Goal: Browse casually: Explore the website without a specific task or goal

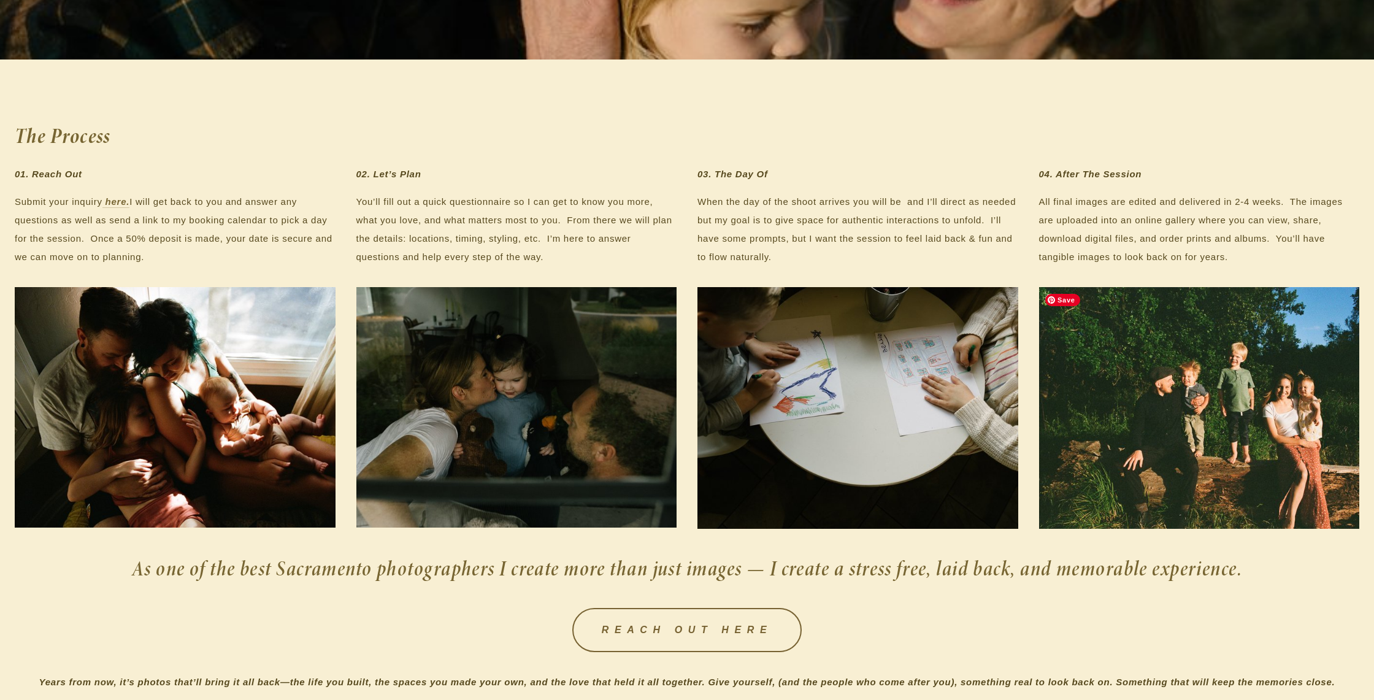
scroll to position [2041, 0]
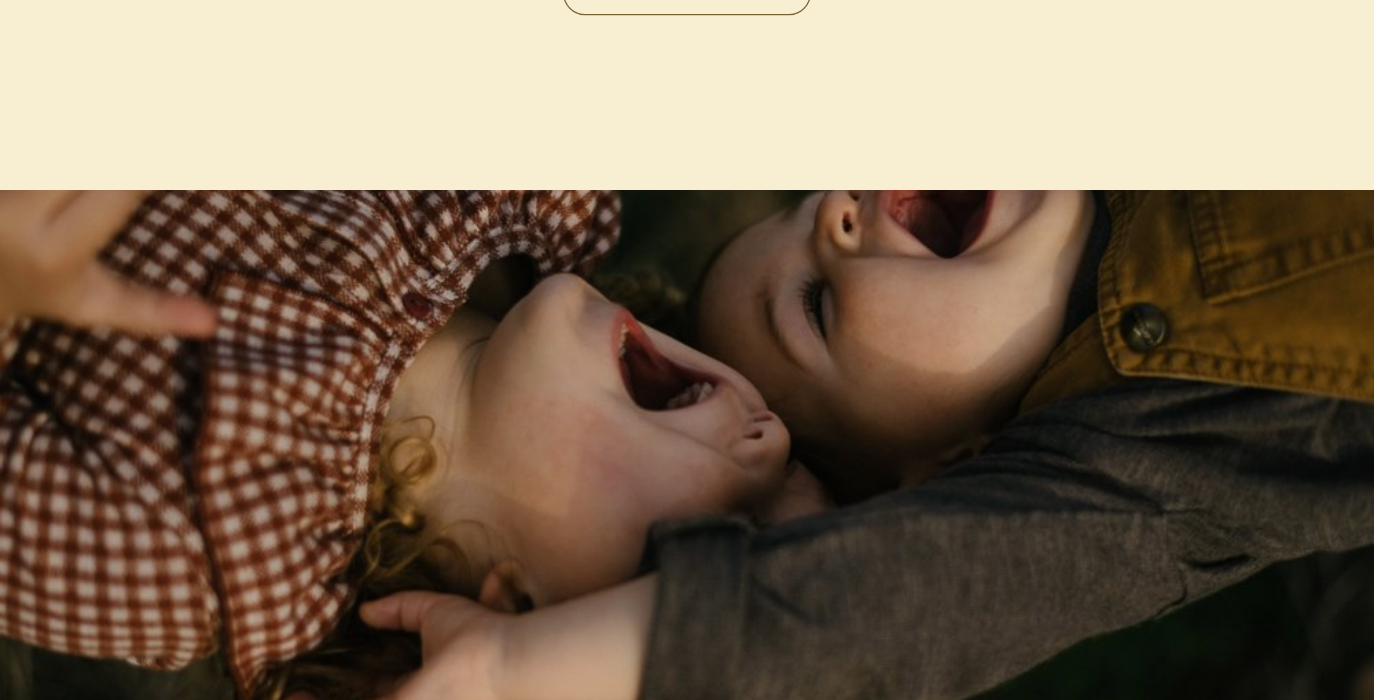
scroll to position [3919, 0]
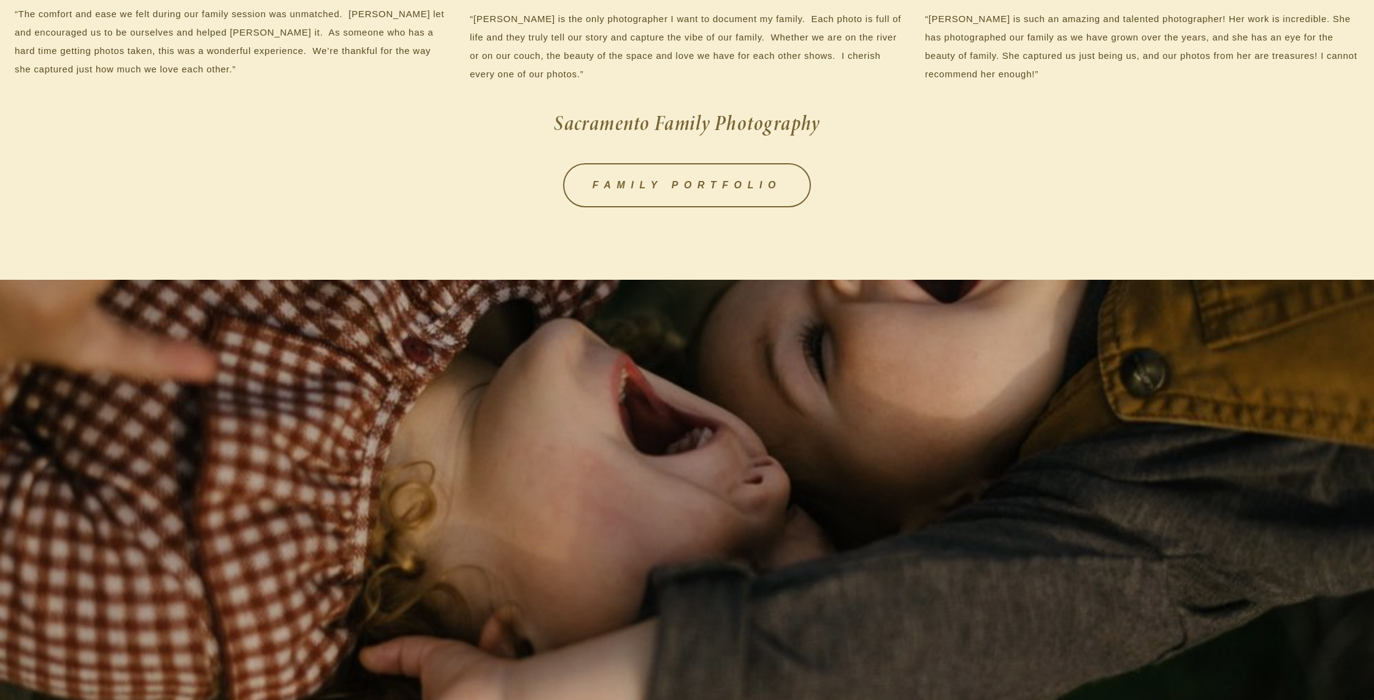
click at [763, 209] on div "FAMILY PORTFOLIO" at bounding box center [686, 185] width 1365 height 65
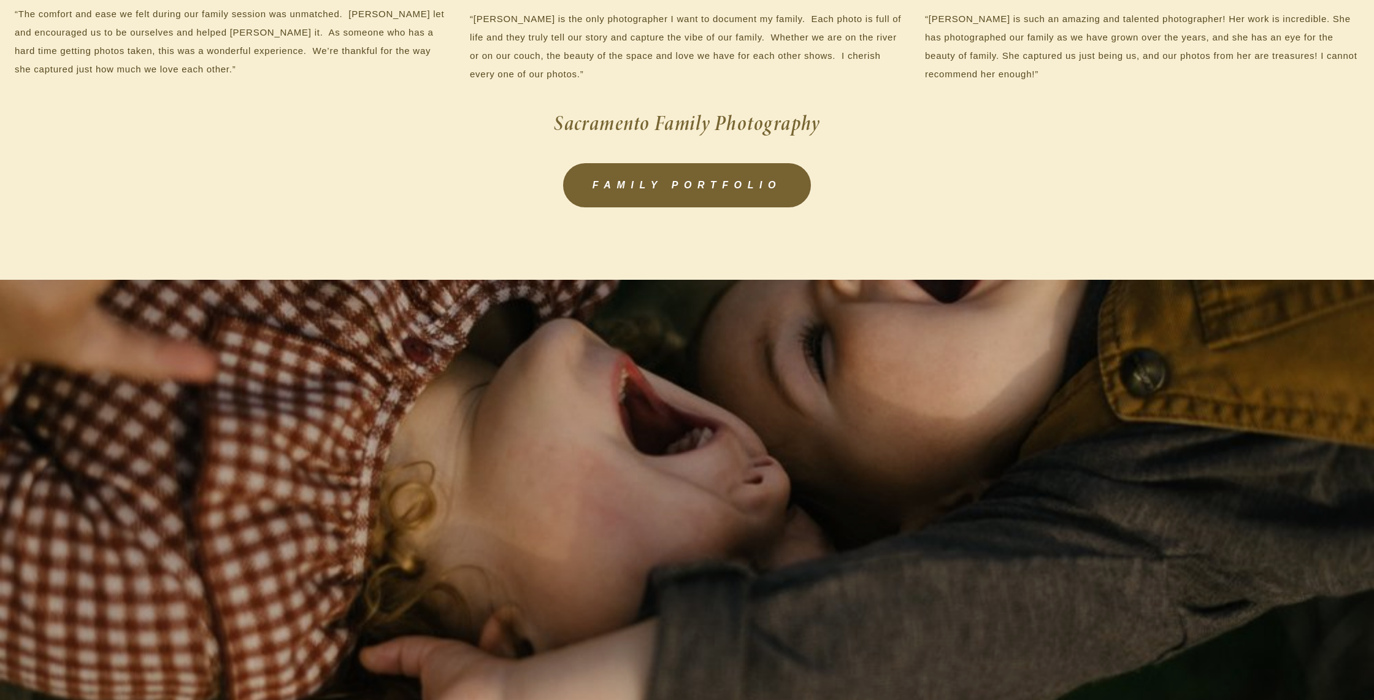
click at [750, 183] on link "FAMILY PORTFOLIO" at bounding box center [687, 185] width 248 height 44
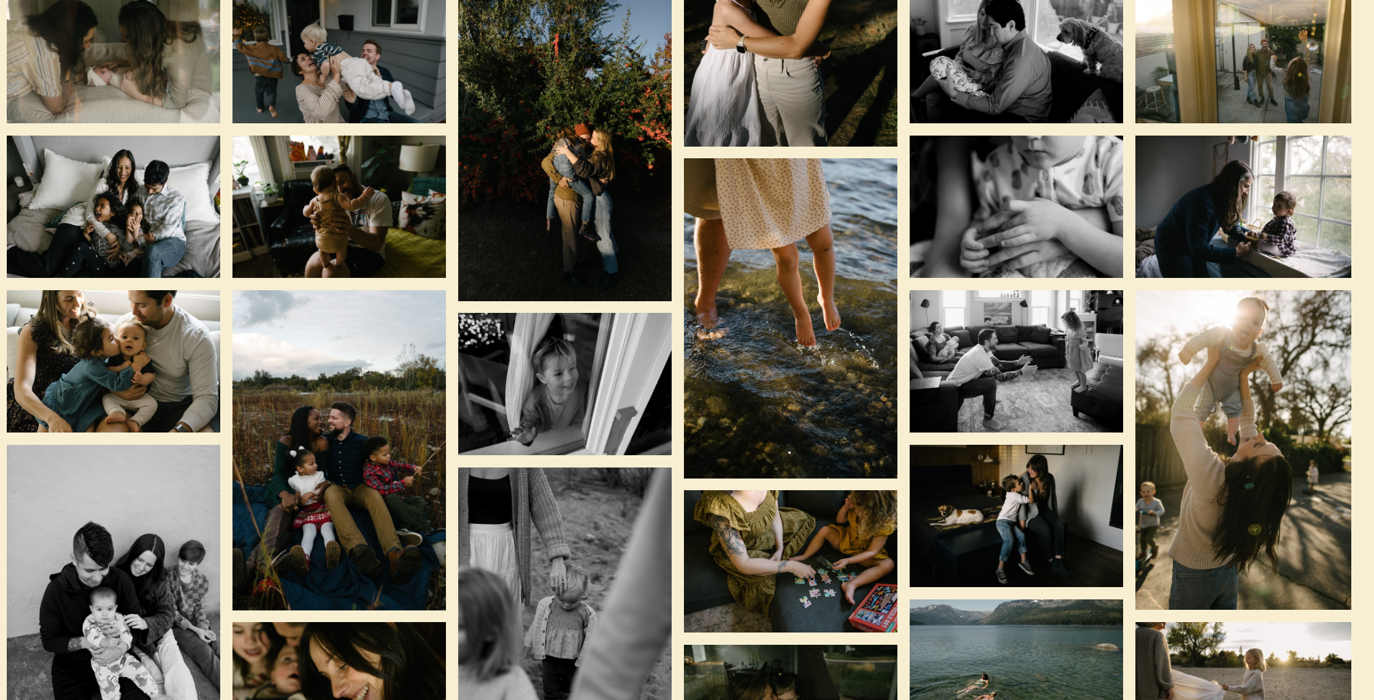
scroll to position [0, 8]
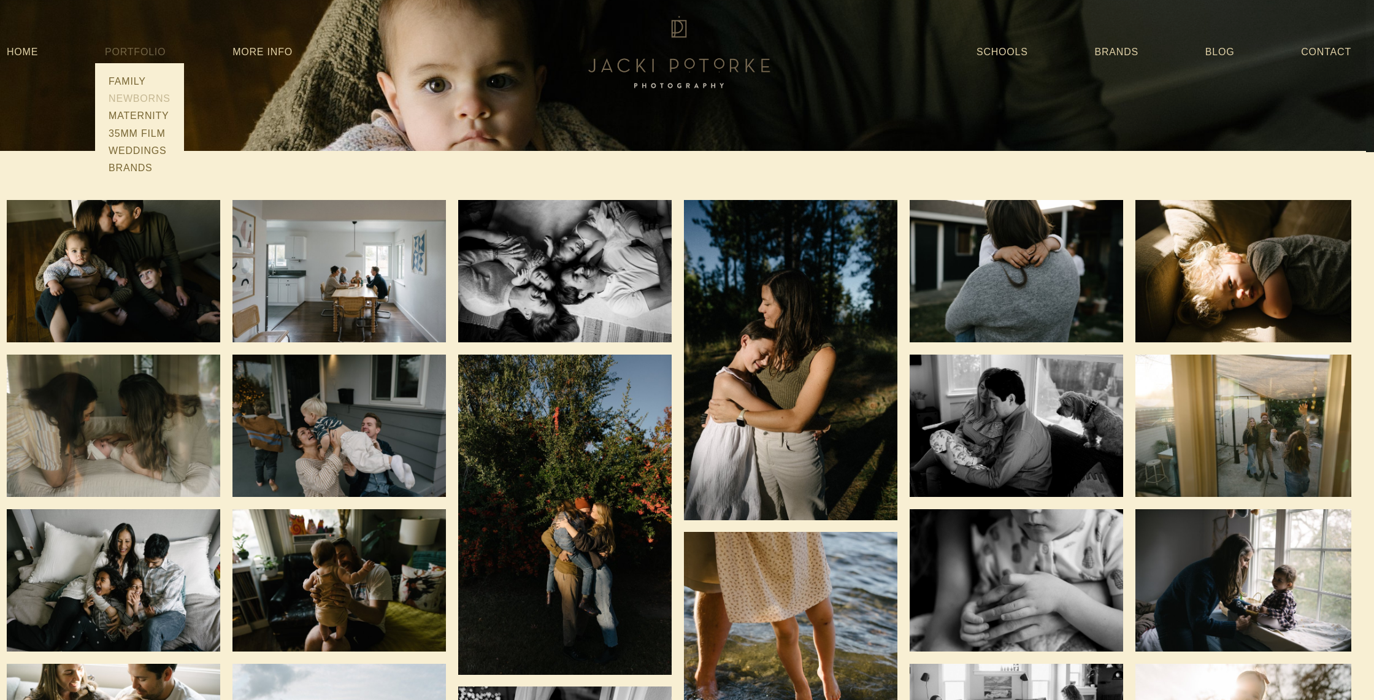
click at [134, 95] on link "Newborns" at bounding box center [139, 98] width 69 height 17
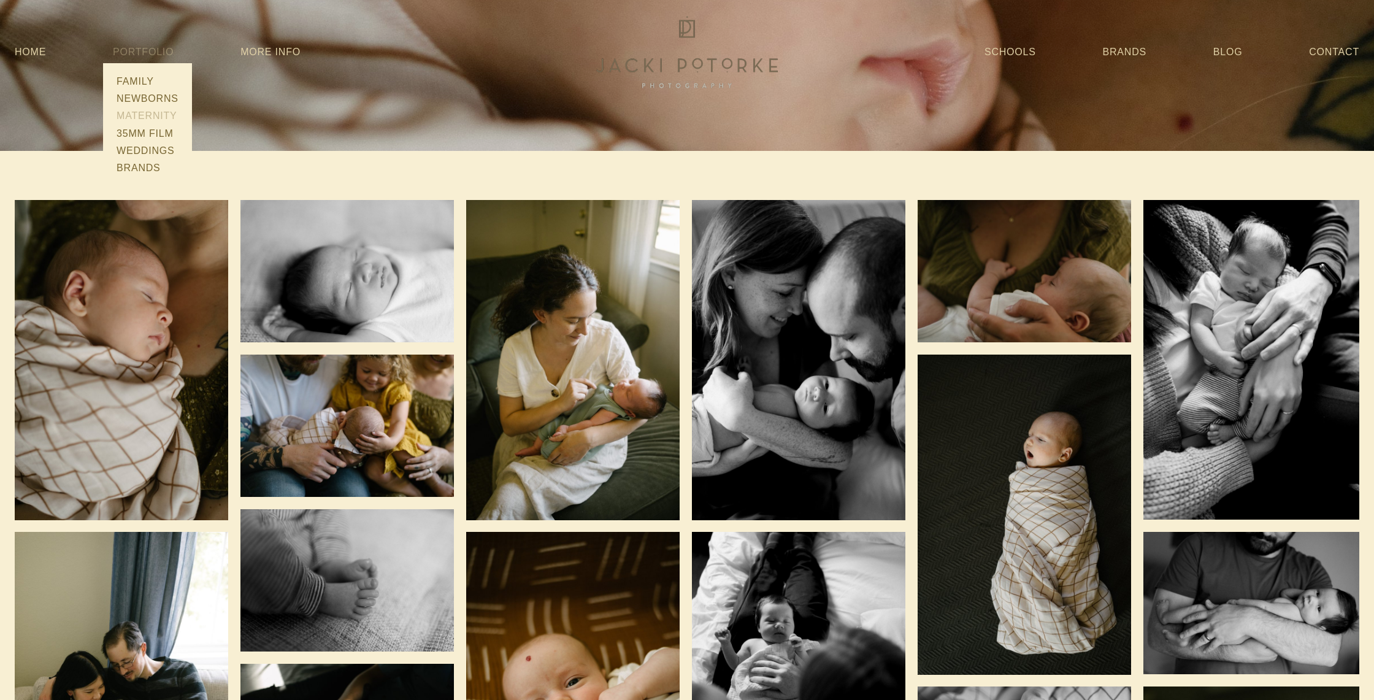
click at [158, 113] on link "Maternity" at bounding box center [147, 115] width 69 height 17
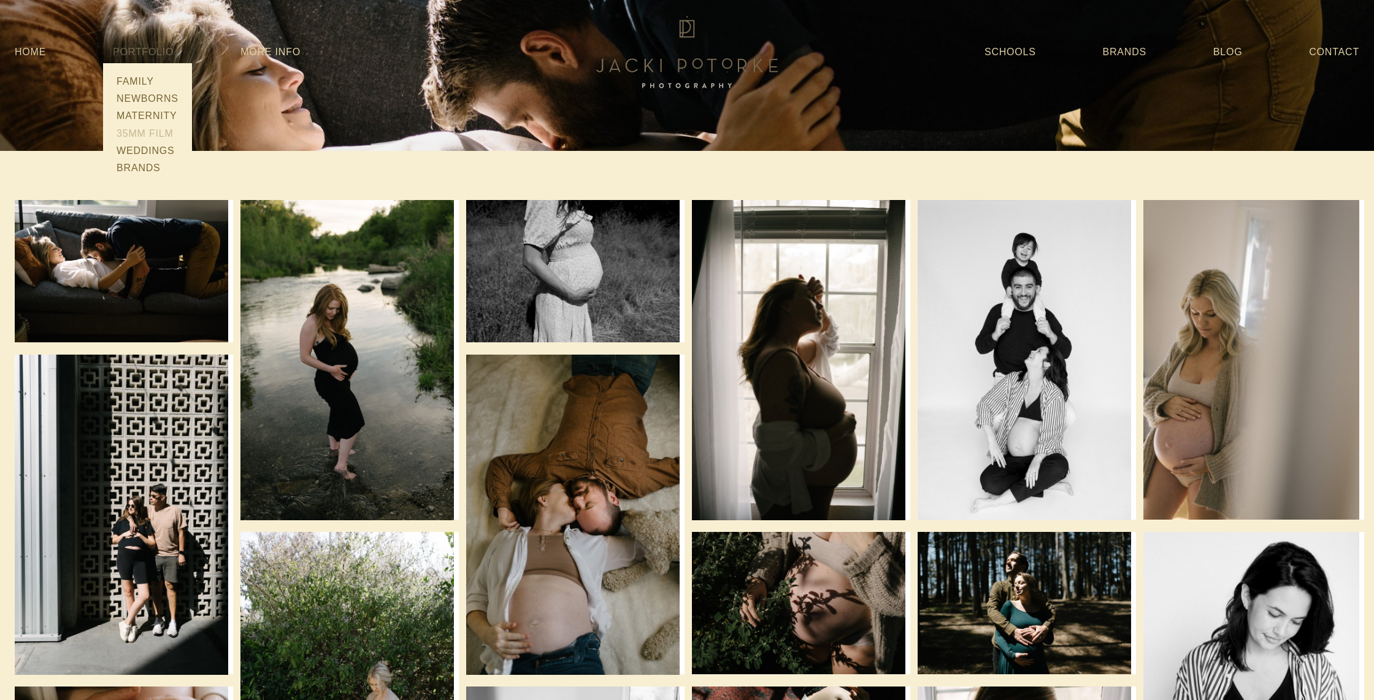
click at [153, 132] on link "35mm Film" at bounding box center [147, 133] width 69 height 17
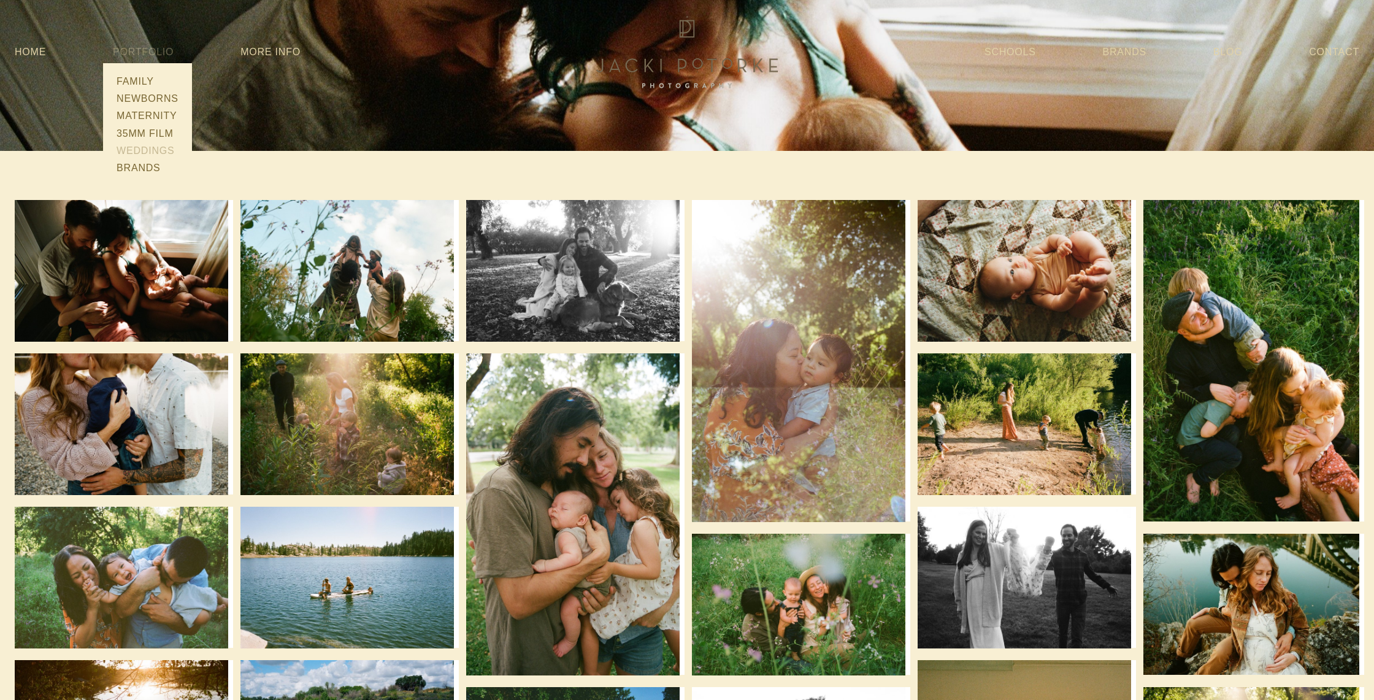
click at [134, 148] on link "Weddings" at bounding box center [147, 150] width 69 height 17
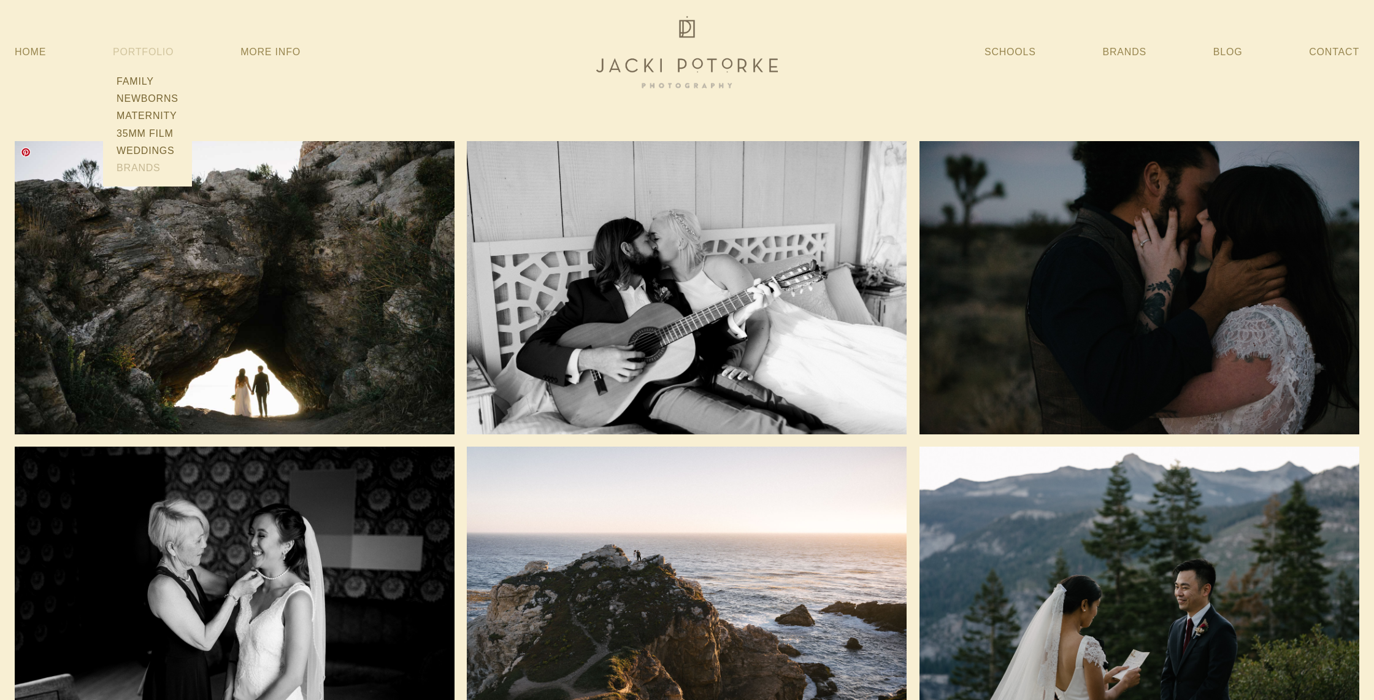
click at [151, 164] on link "Brands" at bounding box center [147, 167] width 69 height 17
click at [699, 53] on img at bounding box center [687, 52] width 196 height 79
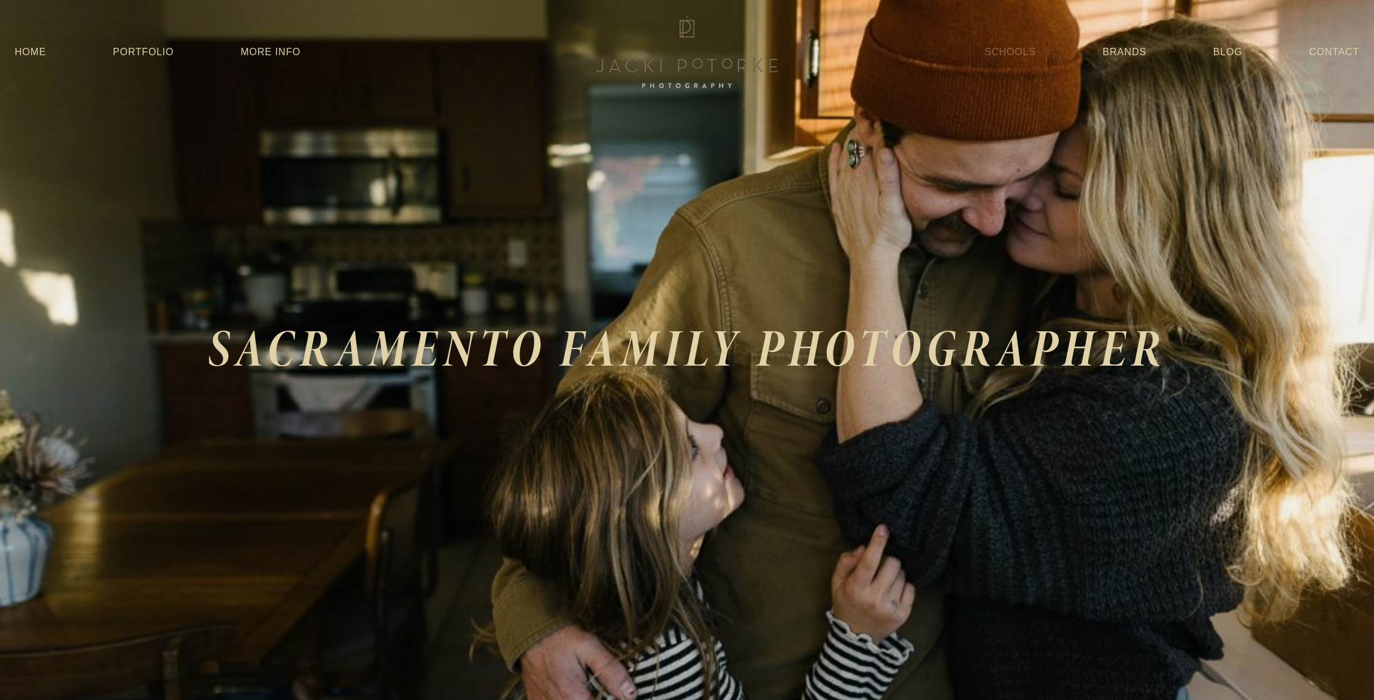
click at [1024, 55] on link "Schools" at bounding box center [1010, 52] width 52 height 22
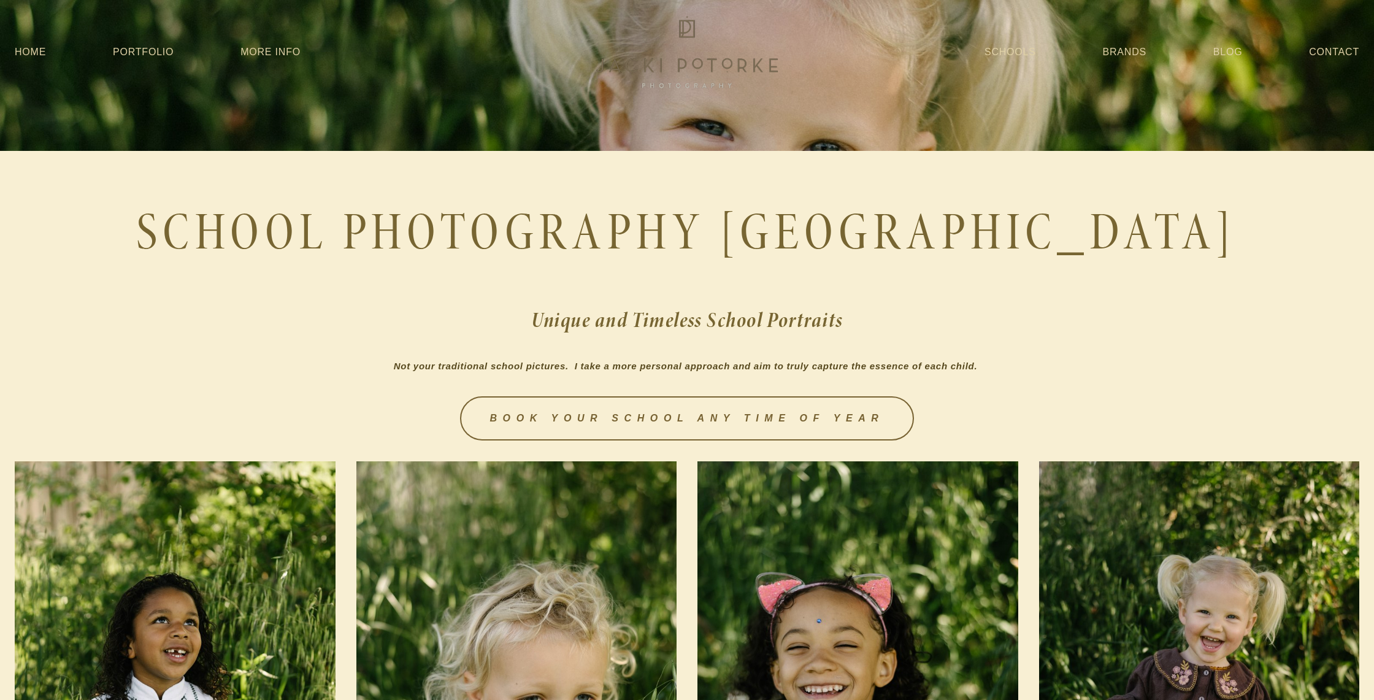
click at [810, 304] on h2 "Unique and Timeless School Portraits" at bounding box center [687, 319] width 1344 height 37
click at [1141, 53] on link "Brands" at bounding box center [1125, 52] width 44 height 22
click at [1244, 45] on div "Schools Brands Blog Contact" at bounding box center [1172, 52] width 442 height 22
click at [1234, 58] on link "Blog" at bounding box center [1227, 52] width 29 height 22
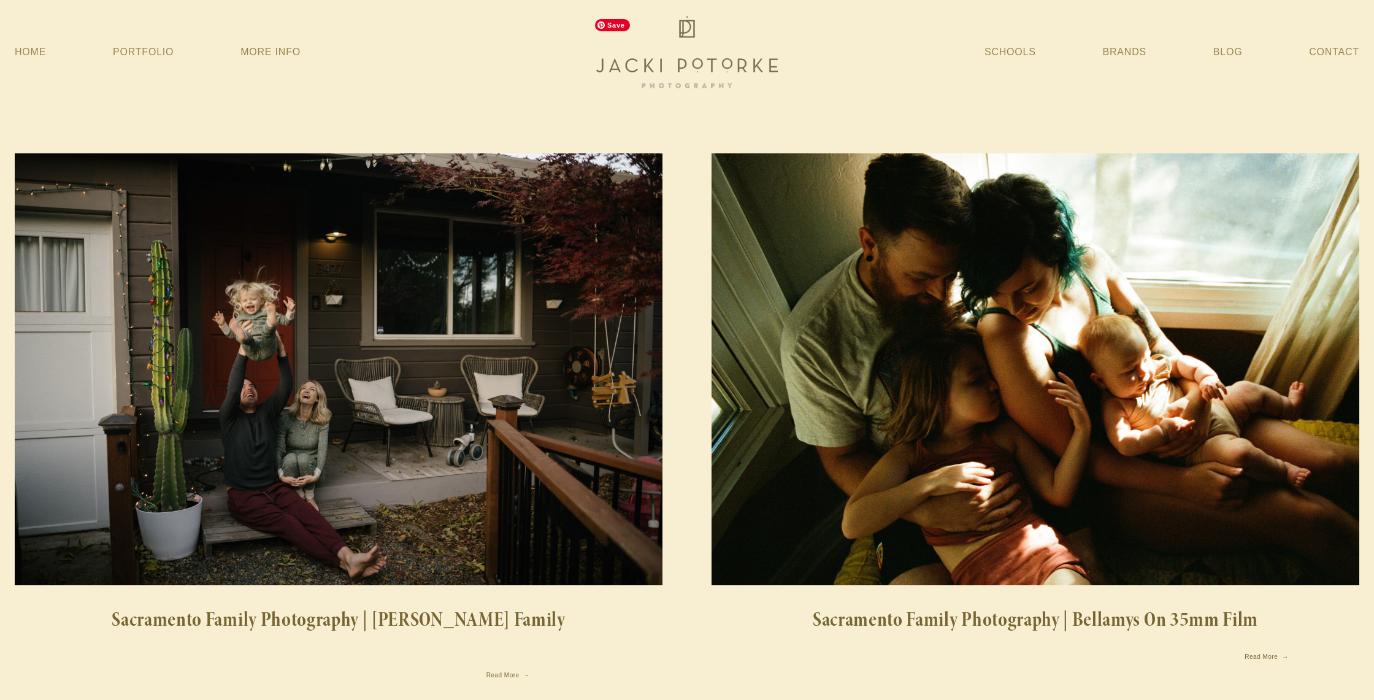
click at [691, 56] on img at bounding box center [687, 52] width 196 height 79
